Goal: Task Accomplishment & Management: Manage account settings

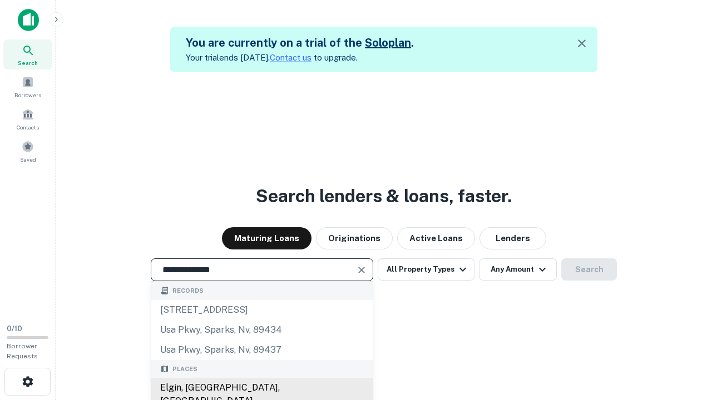
click at [261, 388] on div "Elgin, [GEOGRAPHIC_DATA], [GEOGRAPHIC_DATA]" at bounding box center [261, 394] width 221 height 33
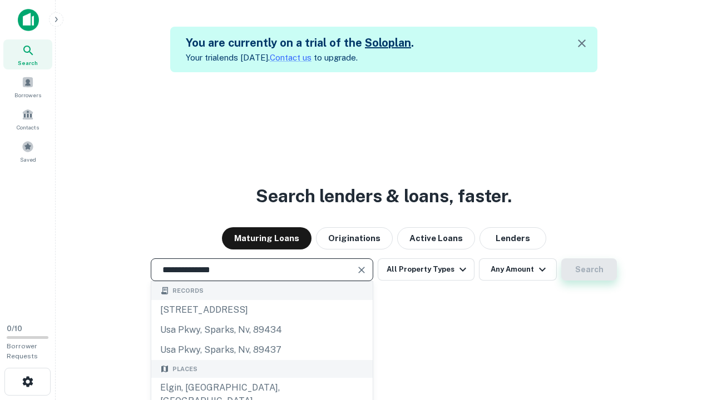
type input "**********"
click at [561, 258] on button "Search" at bounding box center [589, 269] width 56 height 22
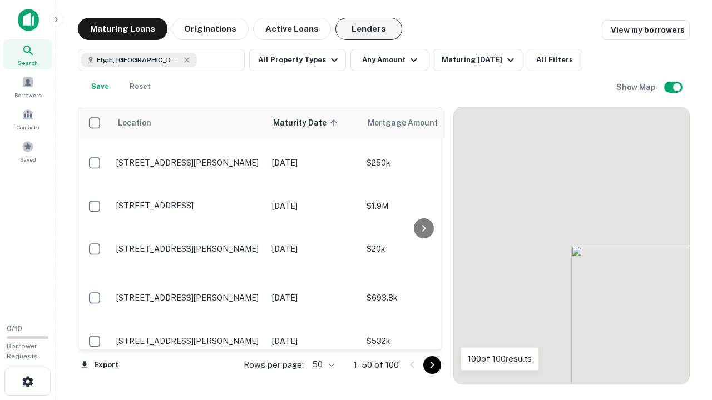
click at [369, 29] on button "Lenders" at bounding box center [368, 29] width 67 height 22
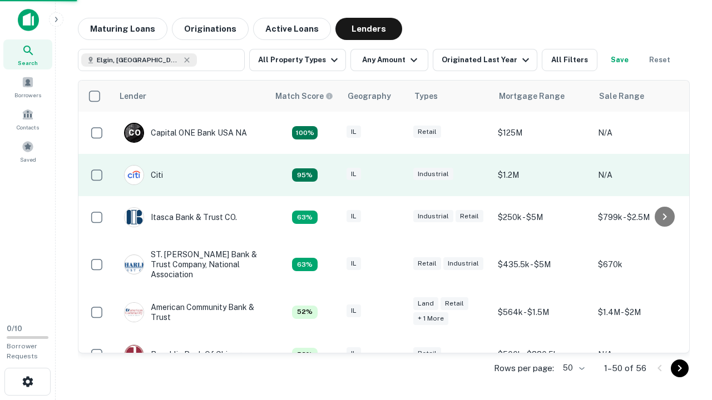
click at [395, 175] on div "IL" at bounding box center [374, 175] width 56 height 15
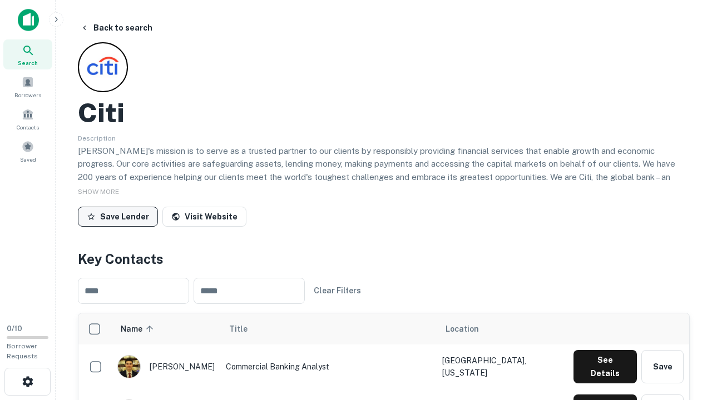
click at [118, 216] on button "Save Lender" at bounding box center [118, 217] width 80 height 20
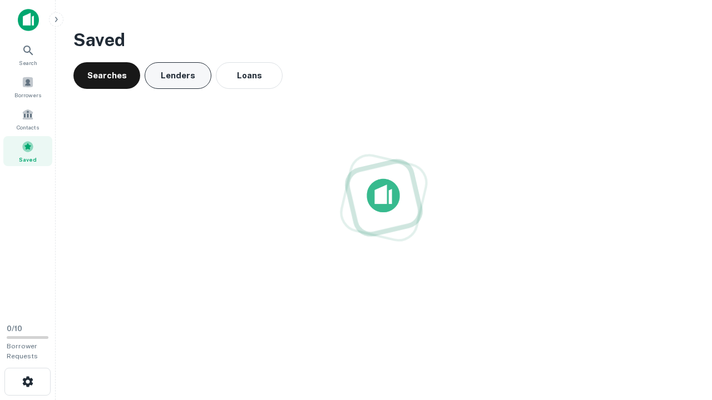
click at [178, 76] on button "Lenders" at bounding box center [178, 75] width 67 height 27
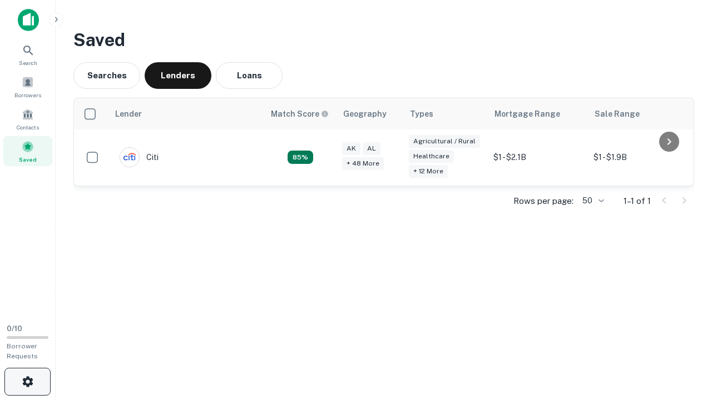
click at [27, 382] on icon "button" at bounding box center [27, 381] width 13 height 13
